Goal: Task Accomplishment & Management: Use online tool/utility

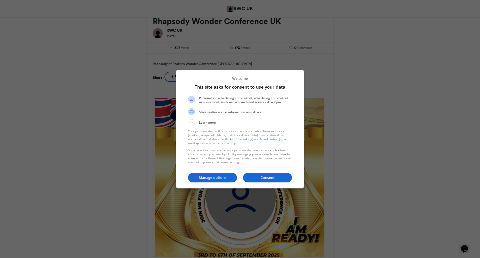
drag, startPoint x: 263, startPoint y: 176, endPoint x: 292, endPoint y: 163, distance: 31.6
click at [263, 176] on p "Consent" at bounding box center [267, 177] width 49 height 5
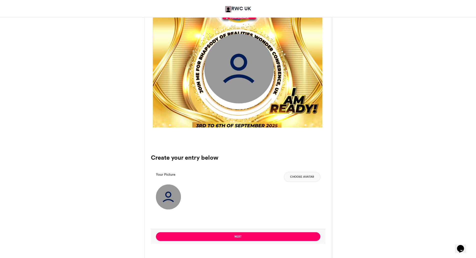
scroll to position [200, 0]
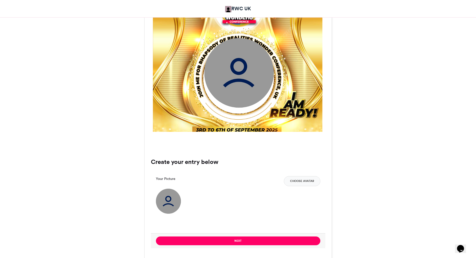
click at [255, 75] on img at bounding box center [239, 73] width 70 height 70
click at [246, 76] on img at bounding box center [239, 73] width 70 height 70
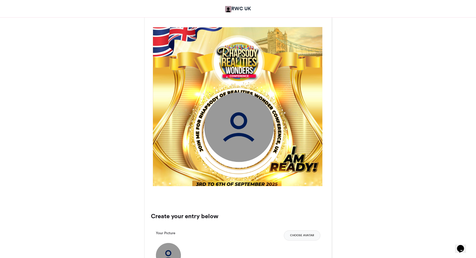
scroll to position [150, 0]
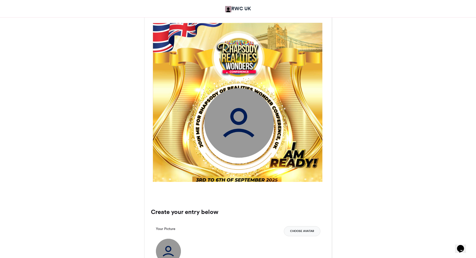
click at [308, 235] on button "Choose Avatar" at bounding box center [302, 231] width 37 height 10
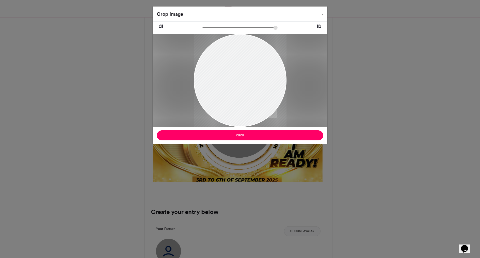
drag, startPoint x: 255, startPoint y: 92, endPoint x: 247, endPoint y: 105, distance: 14.8
click at [234, 119] on div at bounding box center [240, 99] width 93 height 139
drag, startPoint x: 255, startPoint y: 77, endPoint x: 254, endPoint y: 107, distance: 29.5
click at [254, 107] on div at bounding box center [240, 103] width 93 height 139
drag, startPoint x: 241, startPoint y: 67, endPoint x: 237, endPoint y: 81, distance: 14.5
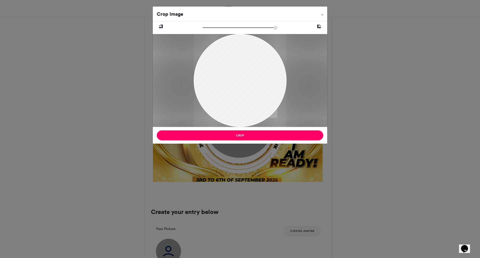
click at [241, 82] on div at bounding box center [240, 103] width 93 height 139
drag, startPoint x: 204, startPoint y: 29, endPoint x: 207, endPoint y: 28, distance: 3.7
type input "******"
click at [207, 28] on input "zoom" at bounding box center [240, 27] width 75 height 5
drag, startPoint x: 259, startPoint y: 94, endPoint x: 249, endPoint y: 100, distance: 11.6
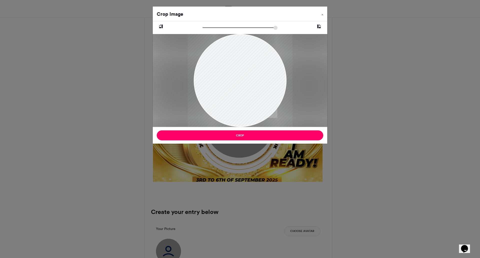
click at [249, 100] on div at bounding box center [240, 108] width 105 height 157
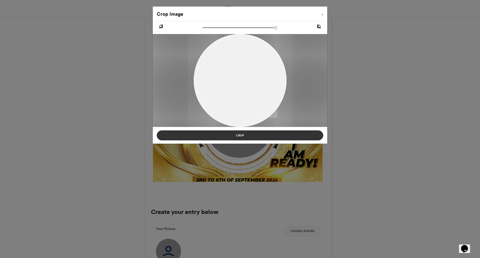
click at [247, 133] on button "Crop" at bounding box center [240, 135] width 167 height 10
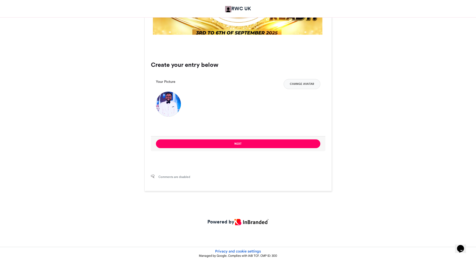
scroll to position [300, 0]
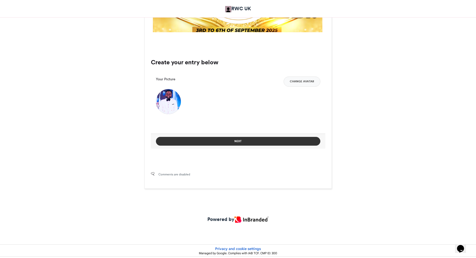
click at [240, 143] on button "Next" at bounding box center [238, 141] width 165 height 9
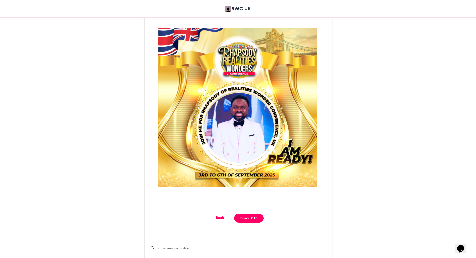
scroll to position [144, 0]
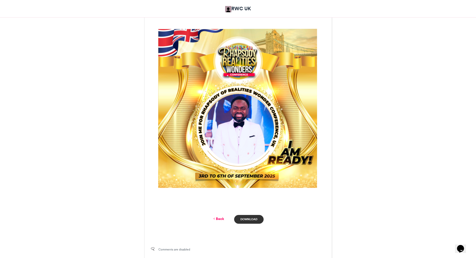
click at [249, 219] on link "Download" at bounding box center [248, 219] width 29 height 9
